Goal: Task Accomplishment & Management: Manage account settings

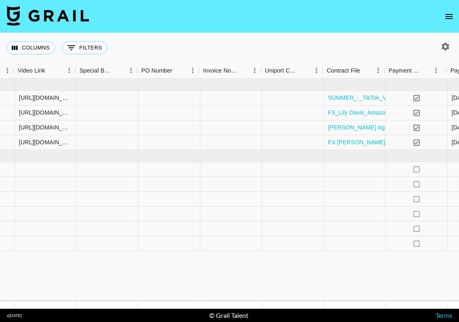
scroll to position [0, 982]
click at [348, 197] on div at bounding box center [354, 199] width 62 height 15
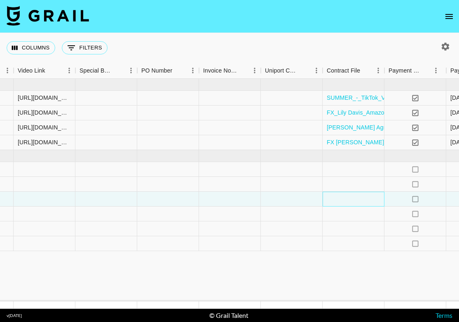
click at [348, 197] on div at bounding box center [354, 199] width 62 height 15
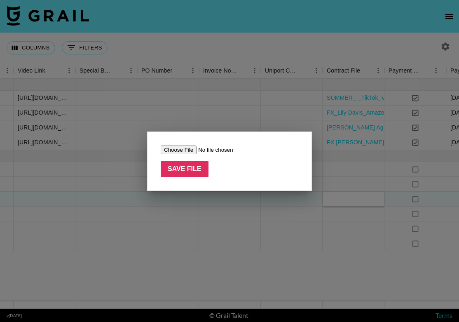
click at [180, 150] on input "file" at bounding box center [213, 149] width 104 height 9
type input "C:\fakepath\lily.[PERSON_NAME] - Function of Beauty - Pulse Q3'25 (Sorority Rus…"
click at [189, 167] on input "Save File" at bounding box center [185, 169] width 48 height 16
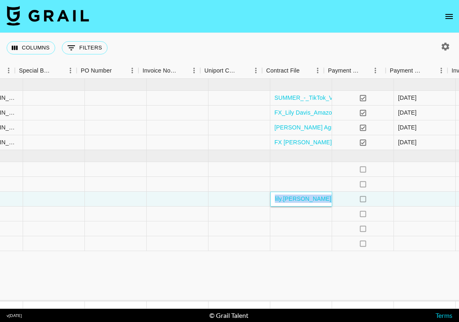
scroll to position [0, 1042]
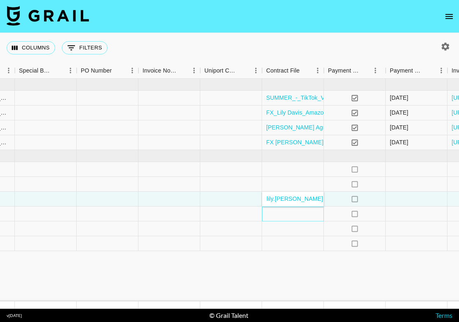
click at [285, 213] on div at bounding box center [293, 213] width 62 height 15
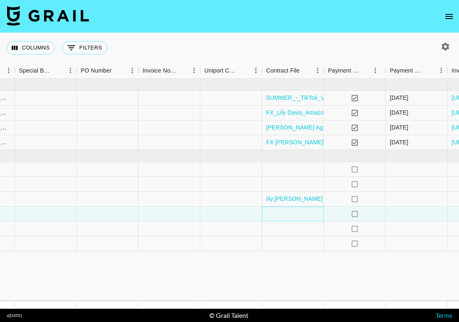
click at [285, 213] on div at bounding box center [293, 213] width 62 height 15
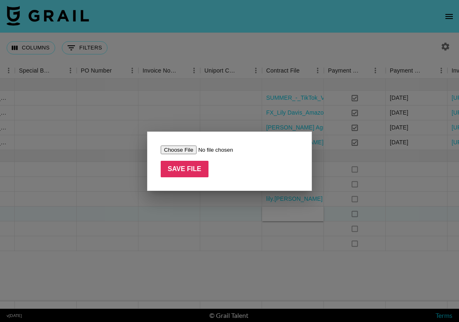
click at [178, 148] on input "file" at bounding box center [213, 149] width 104 height 9
click at [263, 229] on div at bounding box center [229, 161] width 459 height 322
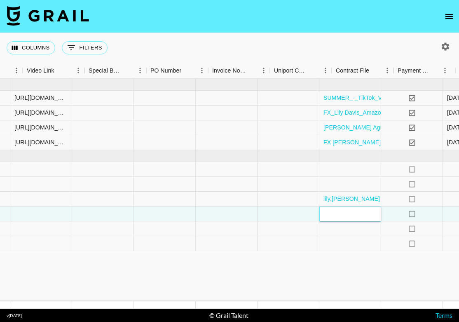
scroll to position [0, 992]
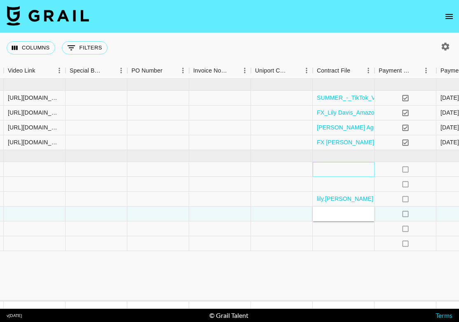
click at [340, 171] on div at bounding box center [344, 169] width 62 height 15
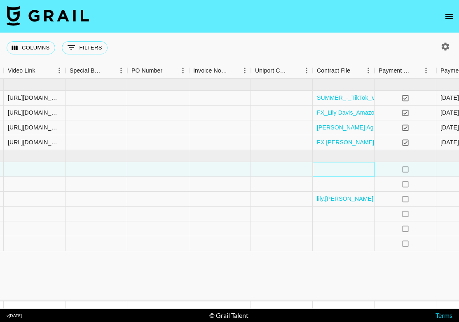
click at [340, 171] on div at bounding box center [344, 169] width 62 height 15
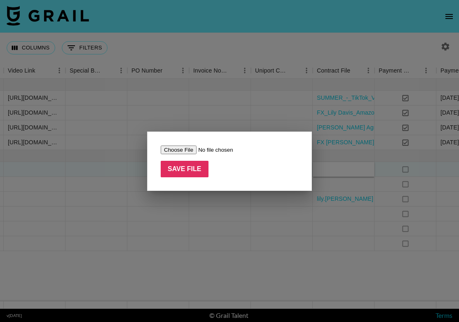
click at [182, 150] on input "file" at bounding box center [213, 149] width 104 height 9
type input "C:\fakepath\[PERSON_NAME] x [PERSON_NAME] Pop TT [DATE].docx.pdf"
click at [189, 171] on input "Save File" at bounding box center [185, 169] width 48 height 16
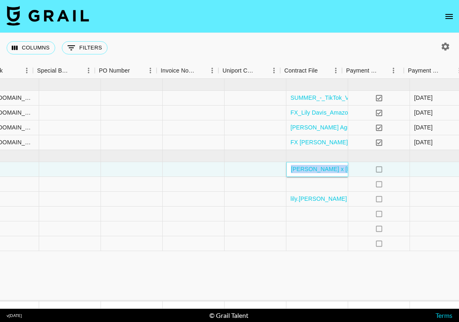
scroll to position [0, 1025]
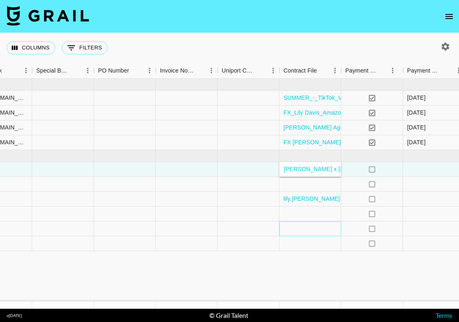
click at [308, 229] on div at bounding box center [310, 228] width 62 height 15
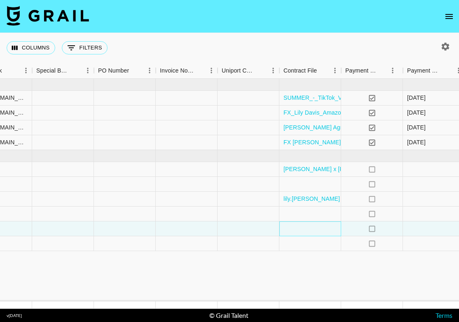
click at [308, 229] on div at bounding box center [310, 228] width 62 height 15
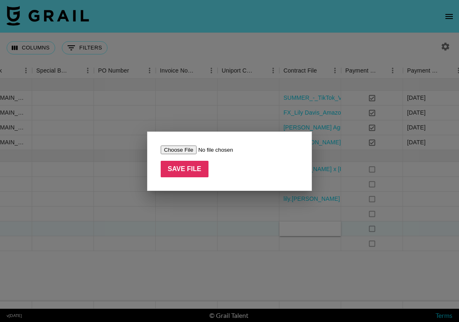
click at [174, 147] on input "file" at bounding box center [213, 149] width 104 height 9
type input "C:\fakepath\Influencer Agreement - Back to School - Curology x Walmart - [PERSO…"
click at [188, 169] on input "Save File" at bounding box center [185, 169] width 48 height 16
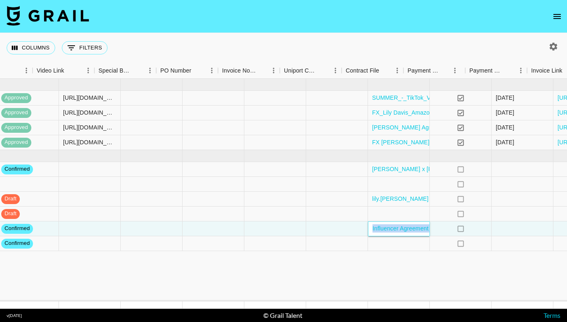
scroll to position [0, 1018]
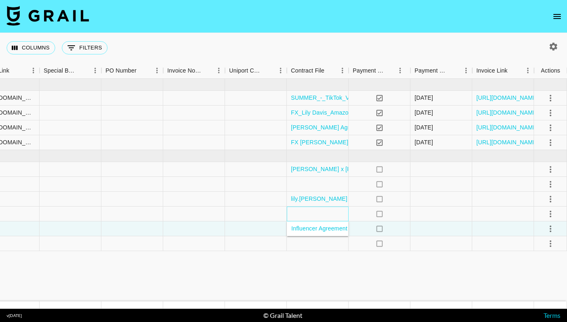
click at [331, 211] on div at bounding box center [318, 213] width 62 height 15
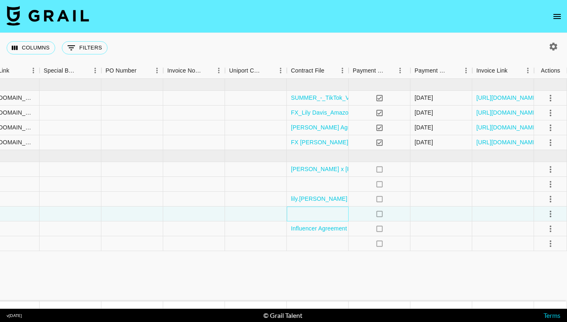
click at [331, 211] on div at bounding box center [318, 213] width 62 height 15
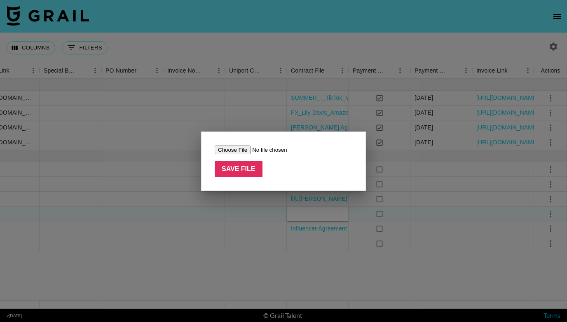
click at [242, 147] on input "file" at bounding box center [267, 149] width 104 height 9
type input "C:\fakepath\[PERSON_NAME], representing [PERSON_NAME] (@lily.[PERSON_NAME]) - T…"
click at [243, 167] on input "Save File" at bounding box center [239, 169] width 48 height 16
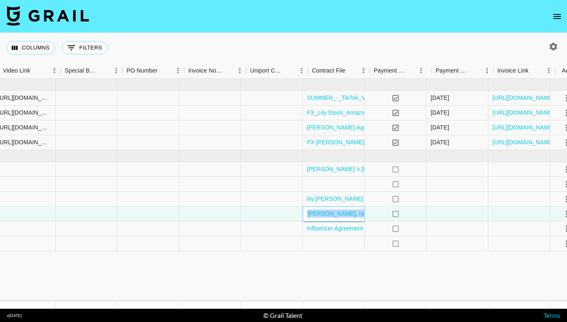
scroll to position [0, 995]
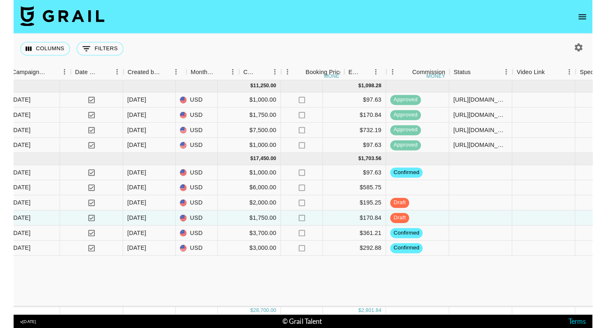
scroll to position [0, 507]
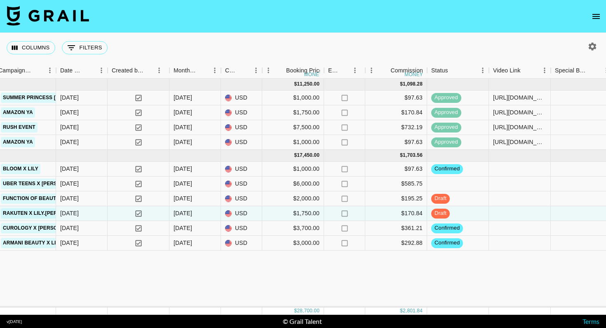
click at [59, 17] on img at bounding box center [48, 16] width 82 height 20
click at [594, 14] on icon "open drawer" at bounding box center [596, 17] width 10 height 10
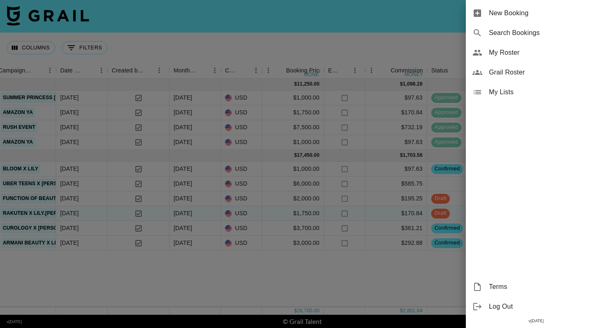
click at [518, 55] on span "My Roster" at bounding box center [544, 53] width 110 height 10
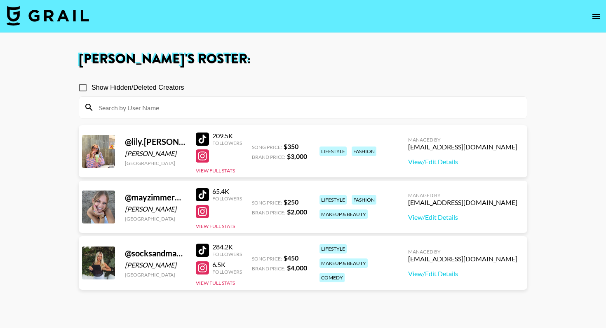
click at [201, 212] on div at bounding box center [202, 211] width 13 height 13
click at [205, 193] on div at bounding box center [202, 194] width 13 height 13
